Goal: Transaction & Acquisition: Purchase product/service

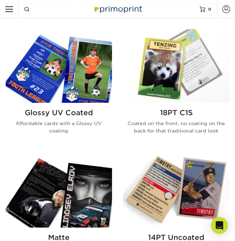
scroll to position [289, 0]
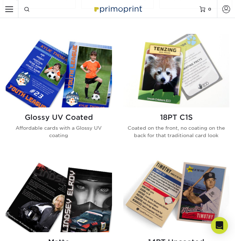
click at [78, 114] on h2 "Glossy UV Coated" at bounding box center [59, 117] width 106 height 8
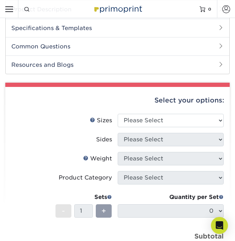
scroll to position [211, 0]
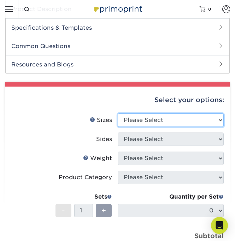
select select "2.50x3.50"
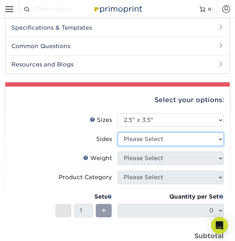
select select "13abbda7-1d64-4f25-8bb2-c179b224825d"
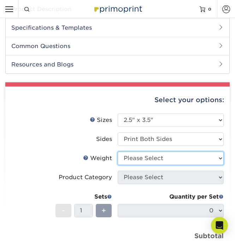
select select "16PT"
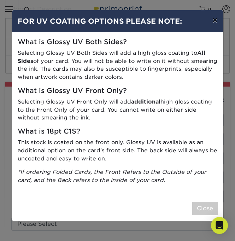
click at [212, 24] on button "×" at bounding box center [215, 20] width 16 height 20
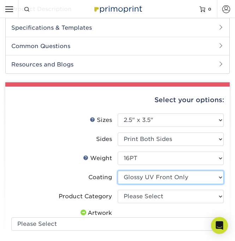
select select "ae367451-b2b8-45df-a344-0f05b6a12993"
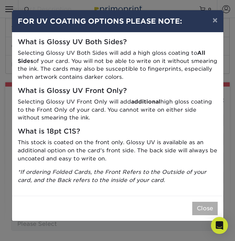
click at [199, 205] on button "Close" at bounding box center [204, 208] width 25 height 13
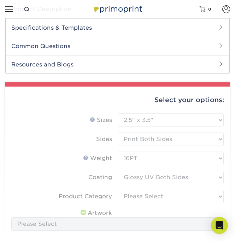
click at [175, 199] on form "Sizes Help Sizes Please Select 2.5" x 3.5" Sides Please Select 16PT - 1" at bounding box center [117, 217] width 213 height 206
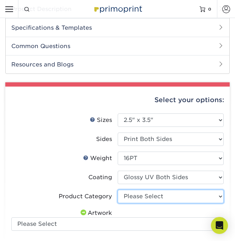
select select "c2f9bce9-36c2-409d-b101-c29d9d031e18"
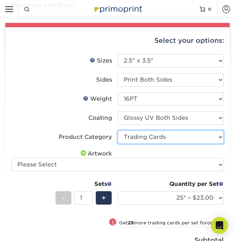
scroll to position [274, 0]
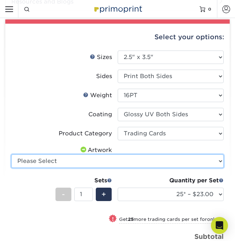
select select "upload"
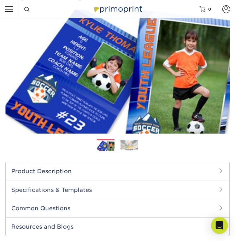
scroll to position [49, 0]
click at [134, 144] on img at bounding box center [130, 145] width 18 height 11
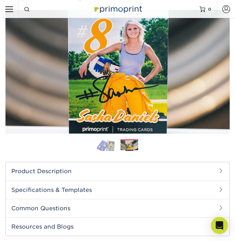
scroll to position [37, 0]
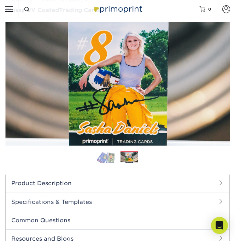
click at [104, 162] on img at bounding box center [106, 157] width 18 height 12
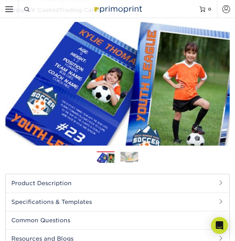
click at [128, 162] on img at bounding box center [130, 157] width 18 height 11
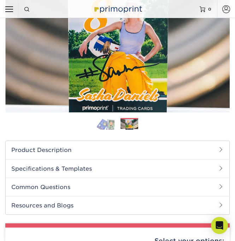
scroll to position [72, 0]
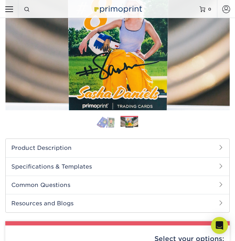
click at [110, 120] on img at bounding box center [106, 122] width 18 height 12
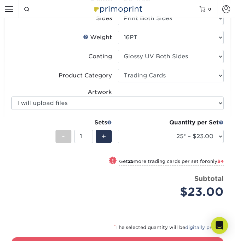
scroll to position [290, 0]
